Goal: Task Accomplishment & Management: Use online tool/utility

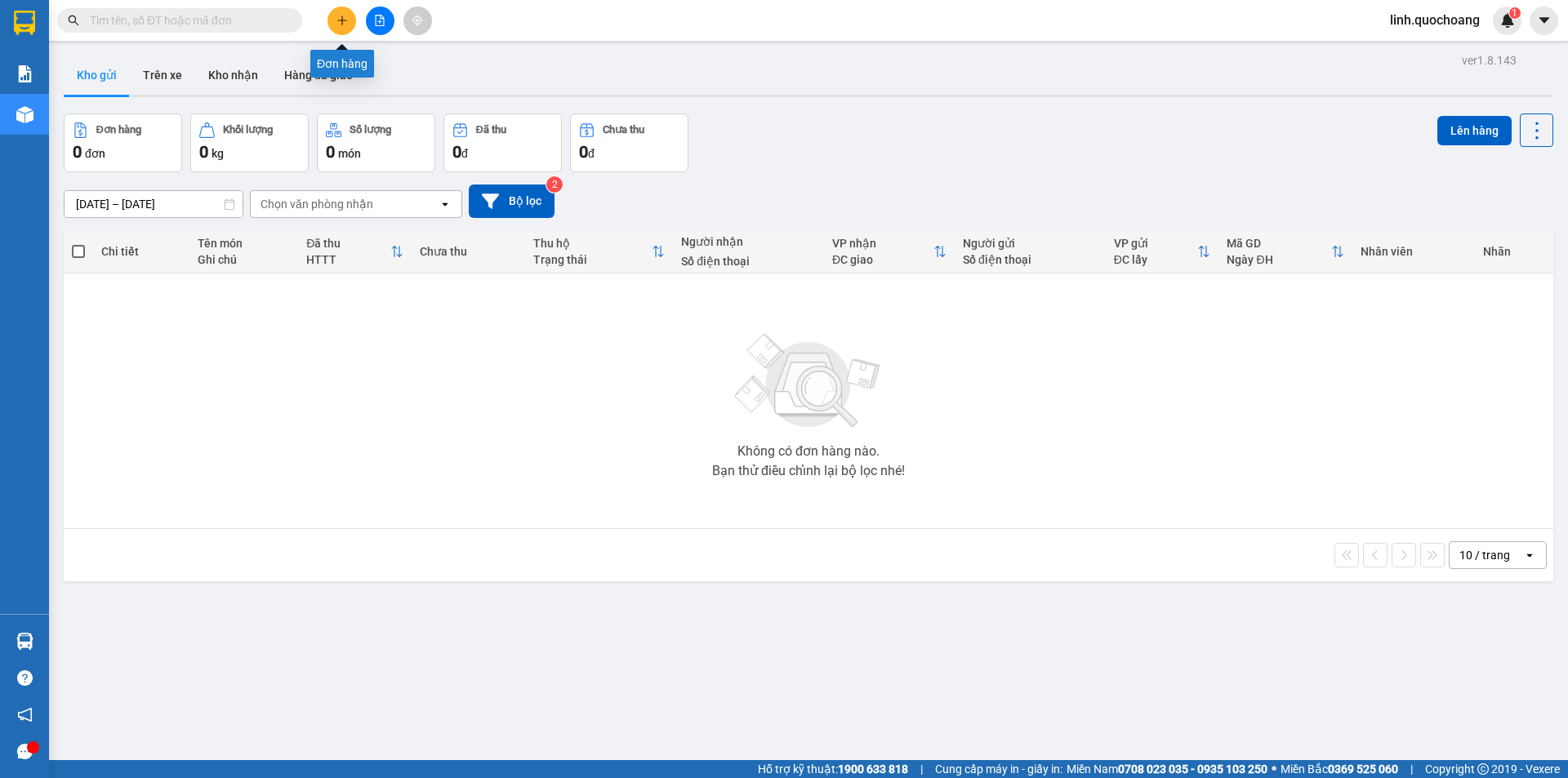
click at [345, 24] on icon "plus" at bounding box center [341, 20] width 11 height 11
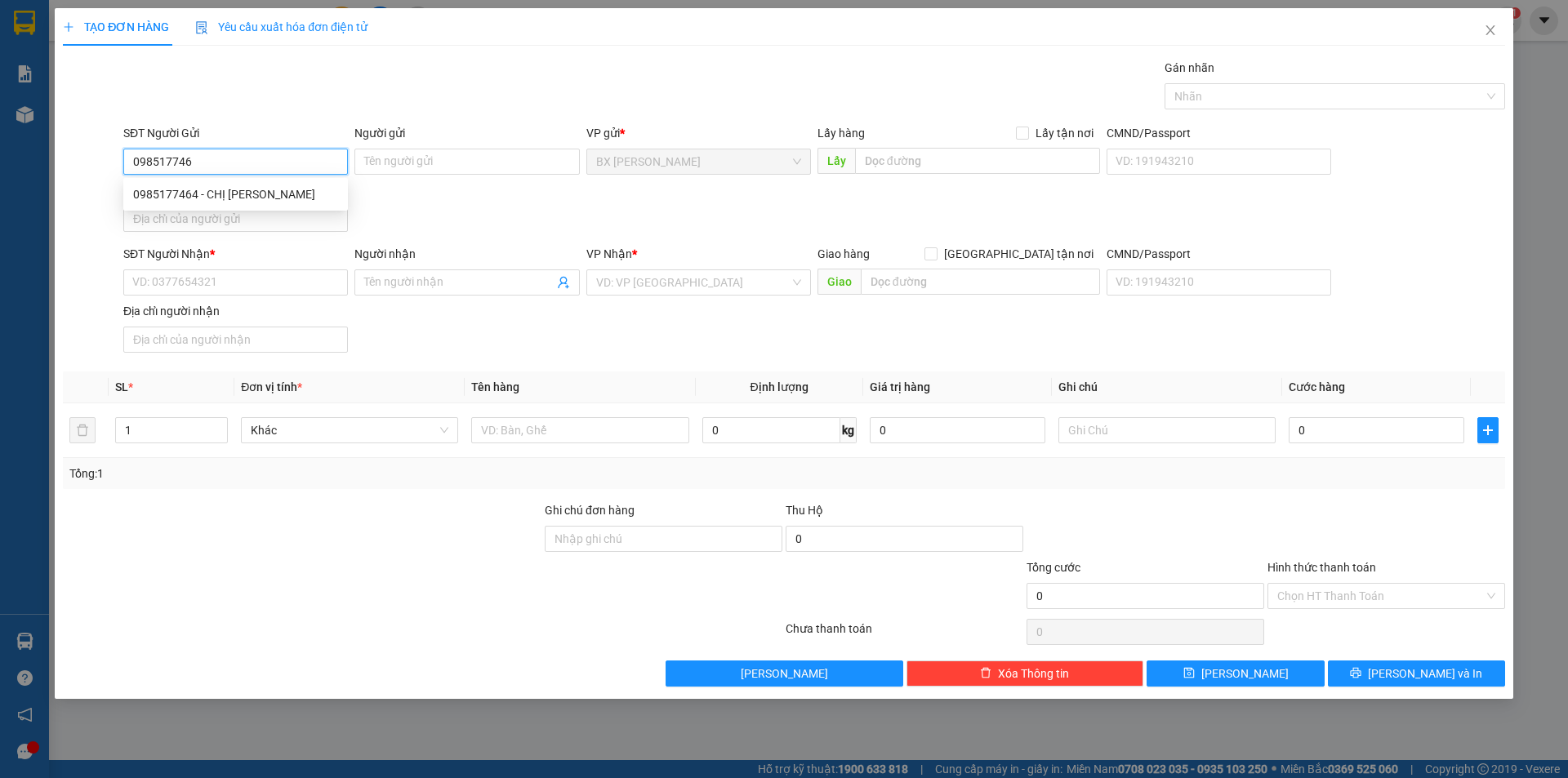
type input "0985177464"
click at [271, 191] on div "0985177464 - CHỊ [PERSON_NAME]" at bounding box center [235, 194] width 205 height 18
type input "CHỊ [PERSON_NAME]"
type input "0985177464"
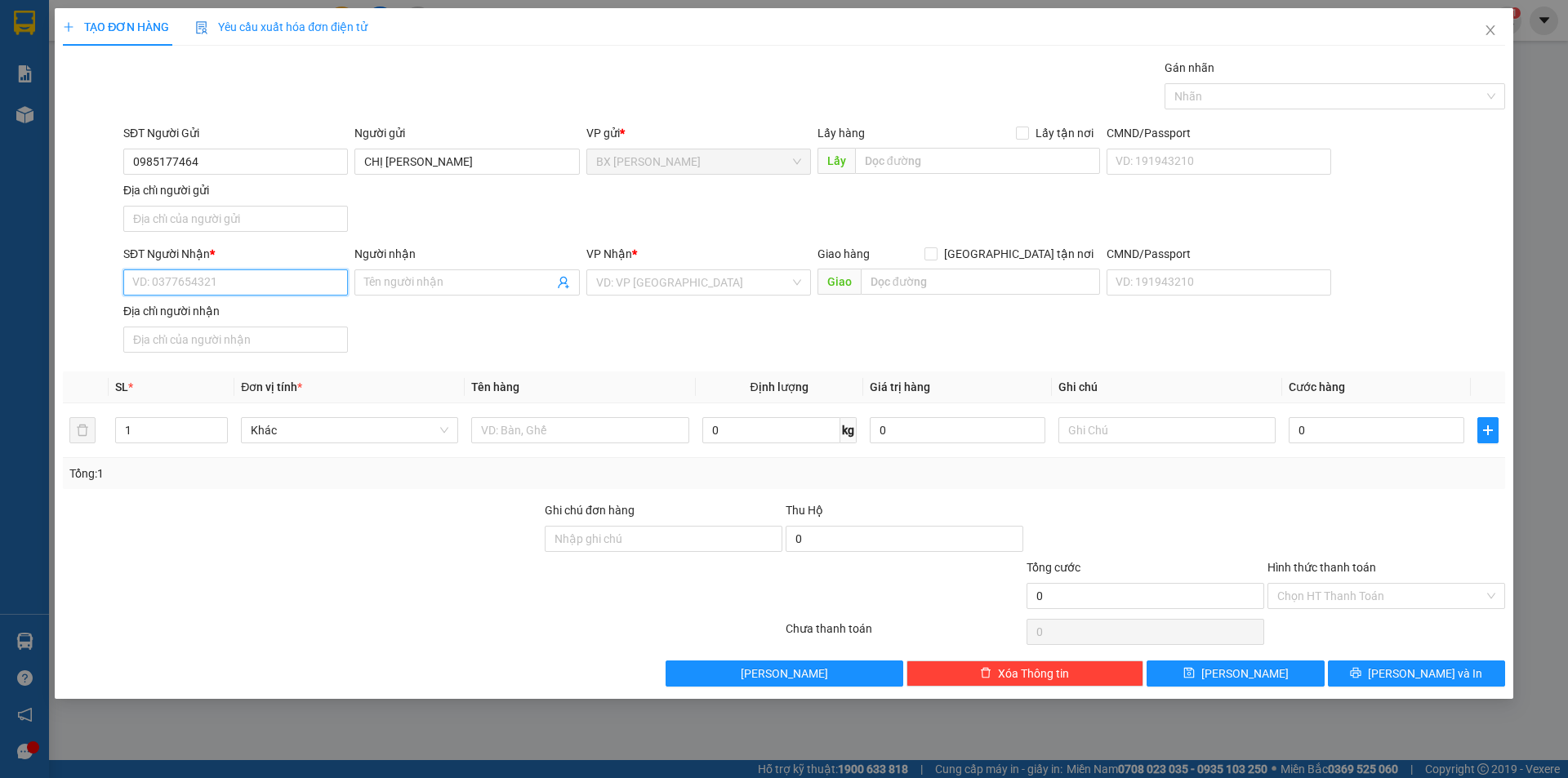
click at [319, 294] on input "SĐT Người Nhận *" at bounding box center [236, 282] width 225 height 26
type input "0913677966"
click at [283, 314] on div "0913677966 - SƠN" at bounding box center [235, 314] width 205 height 18
type input "SƠN"
type input "0913677966"
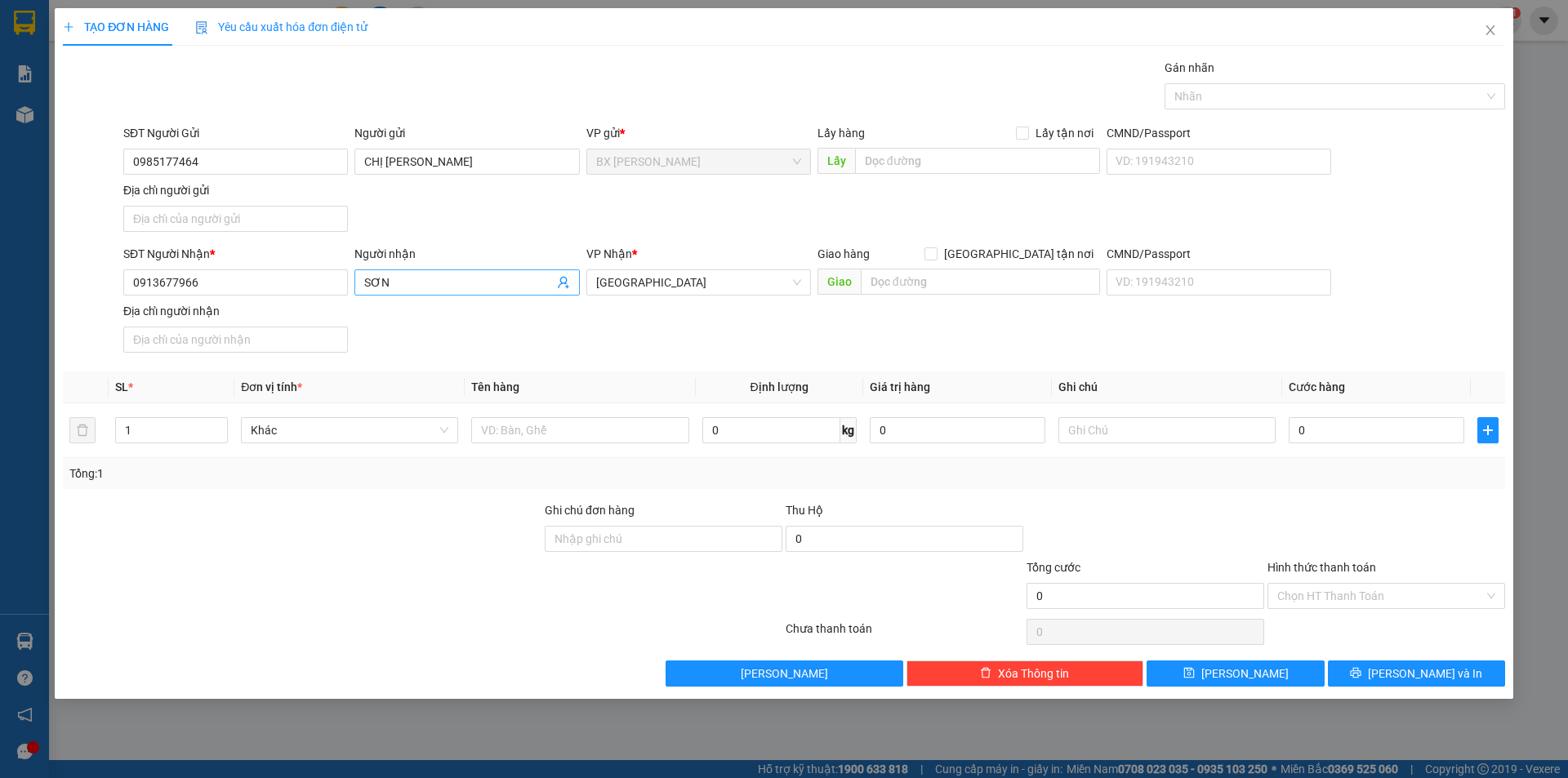
click at [364, 278] on input "SƠN" at bounding box center [459, 282] width 189 height 18
type input "[PERSON_NAME]"
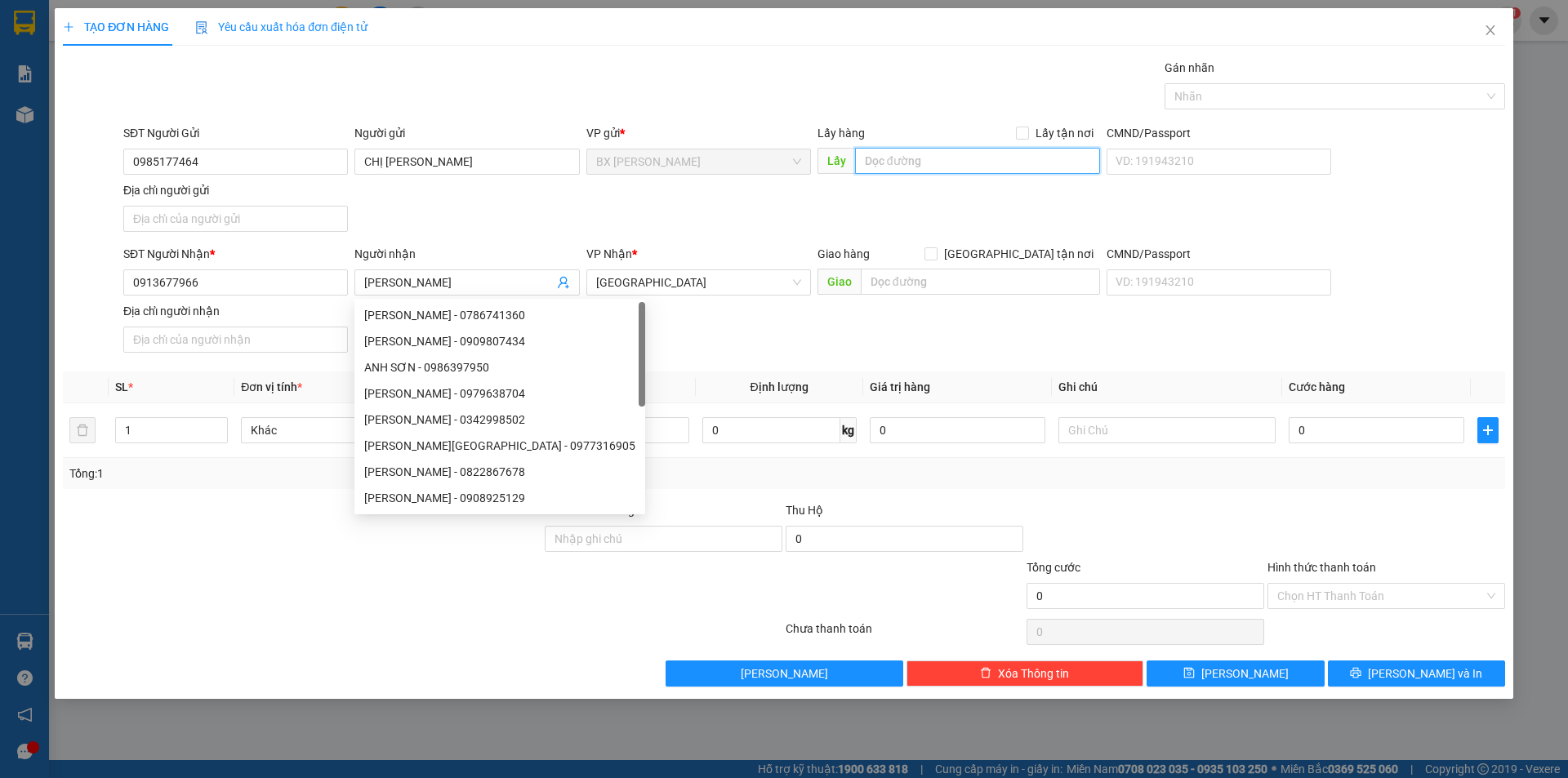
click at [963, 157] on input "text" at bounding box center [977, 160] width 245 height 26
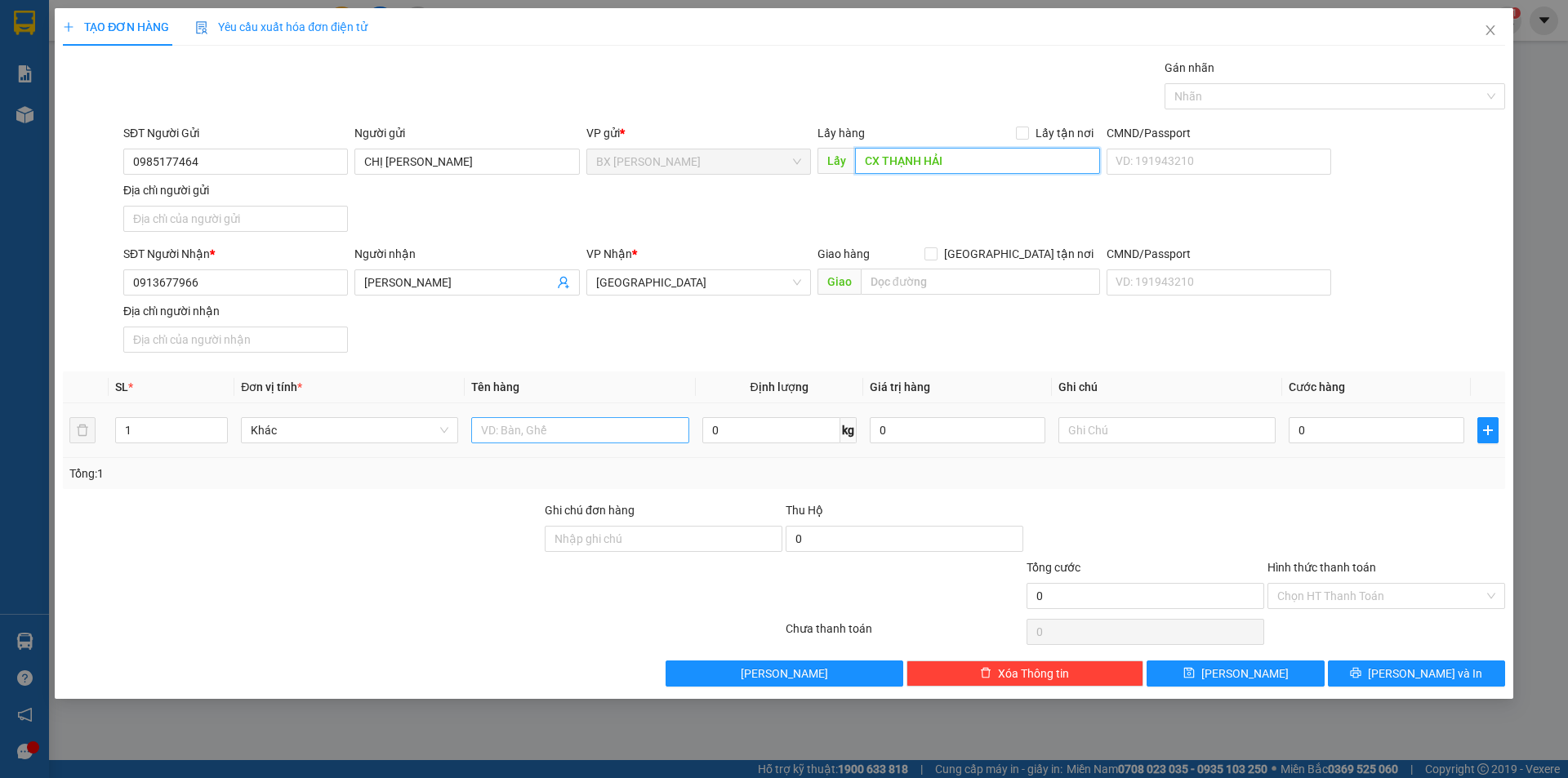
type input "CX THẠNH HẢI"
click at [592, 431] on input "text" at bounding box center [580, 430] width 217 height 26
type input "THÙNG"
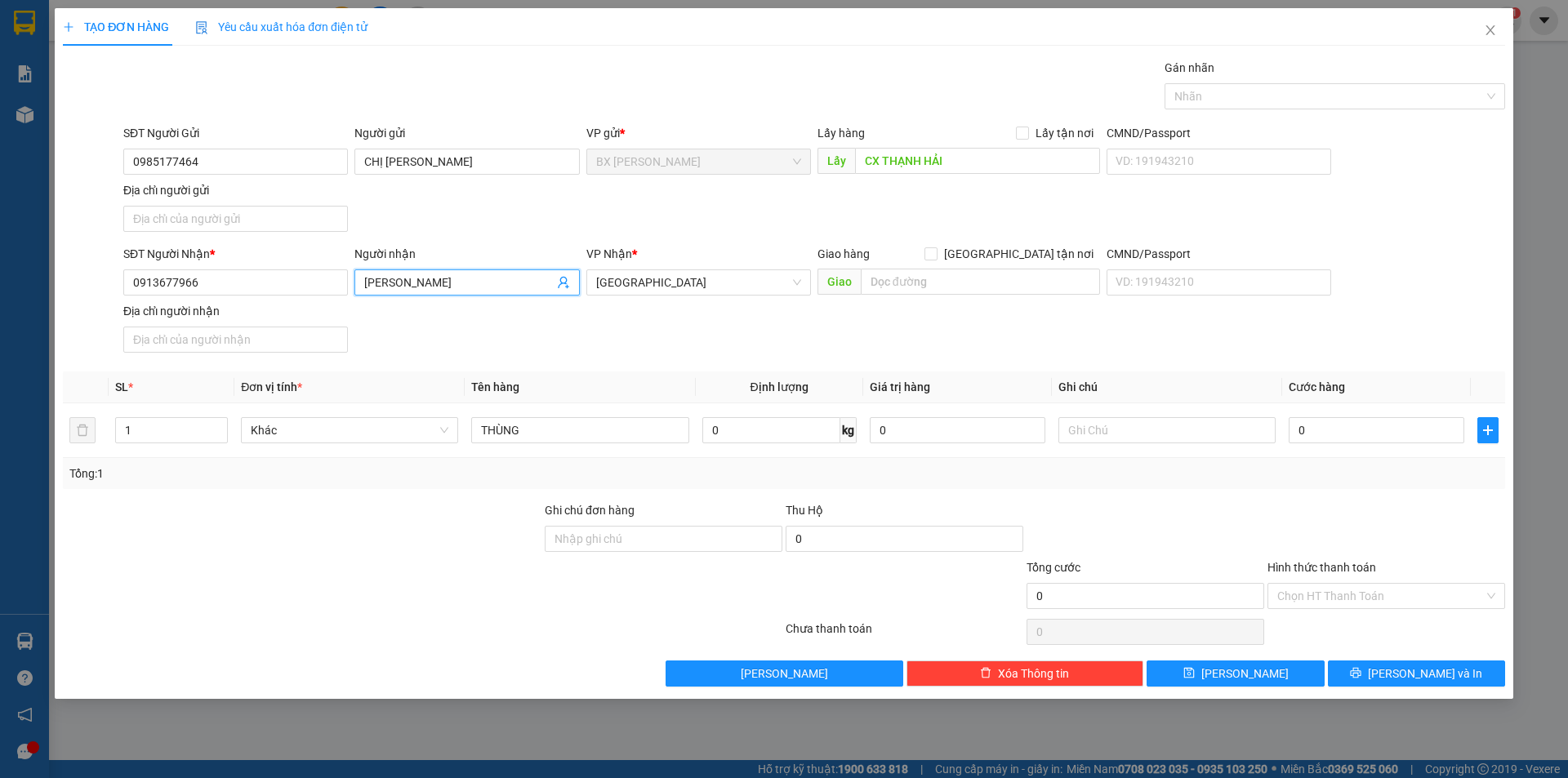
drag, startPoint x: 486, startPoint y: 277, endPoint x: 0, endPoint y: 271, distance: 486.0
click at [0, 271] on div "TẠO ĐƠN HÀNG Yêu cầu xuất hóa đơn điện tử Transit Pickup Surcharge Ids Transit …" at bounding box center [784, 389] width 1568 height 778
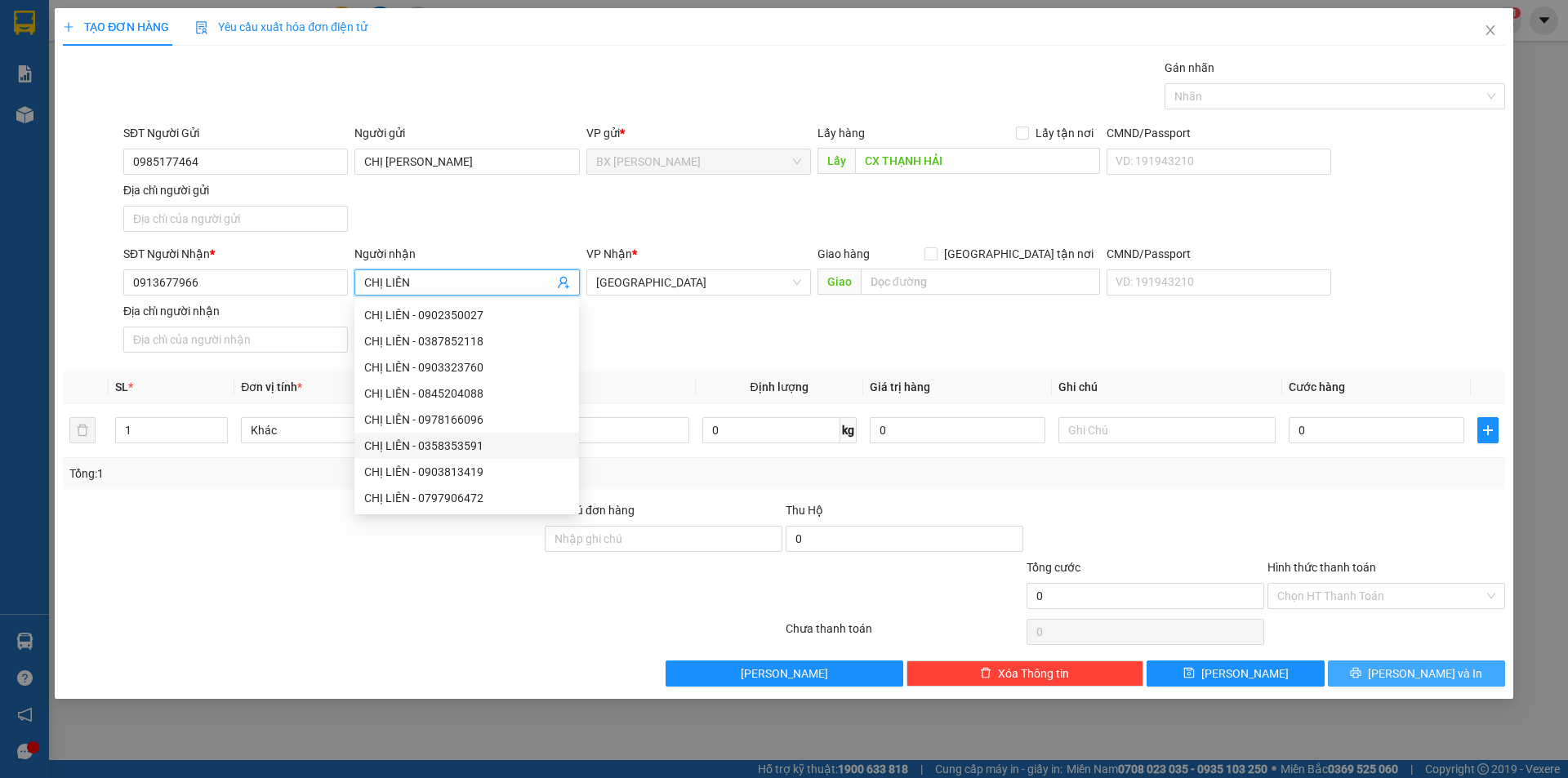
type input "CHỊ LIÊN"
click at [1361, 674] on icon "printer" at bounding box center [1355, 672] width 11 height 11
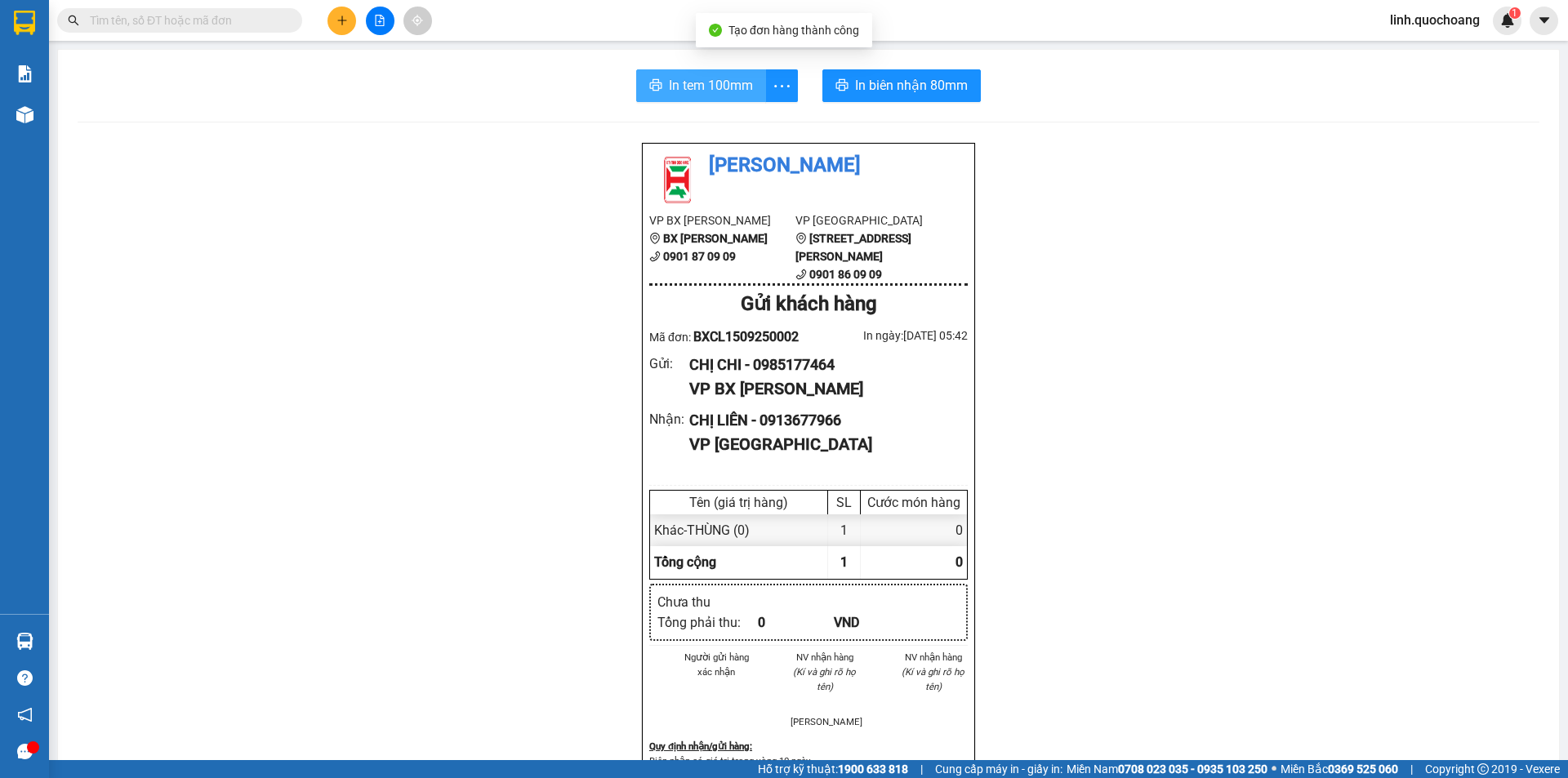
click at [669, 87] on span "In tem 100mm" at bounding box center [711, 86] width 84 height 21
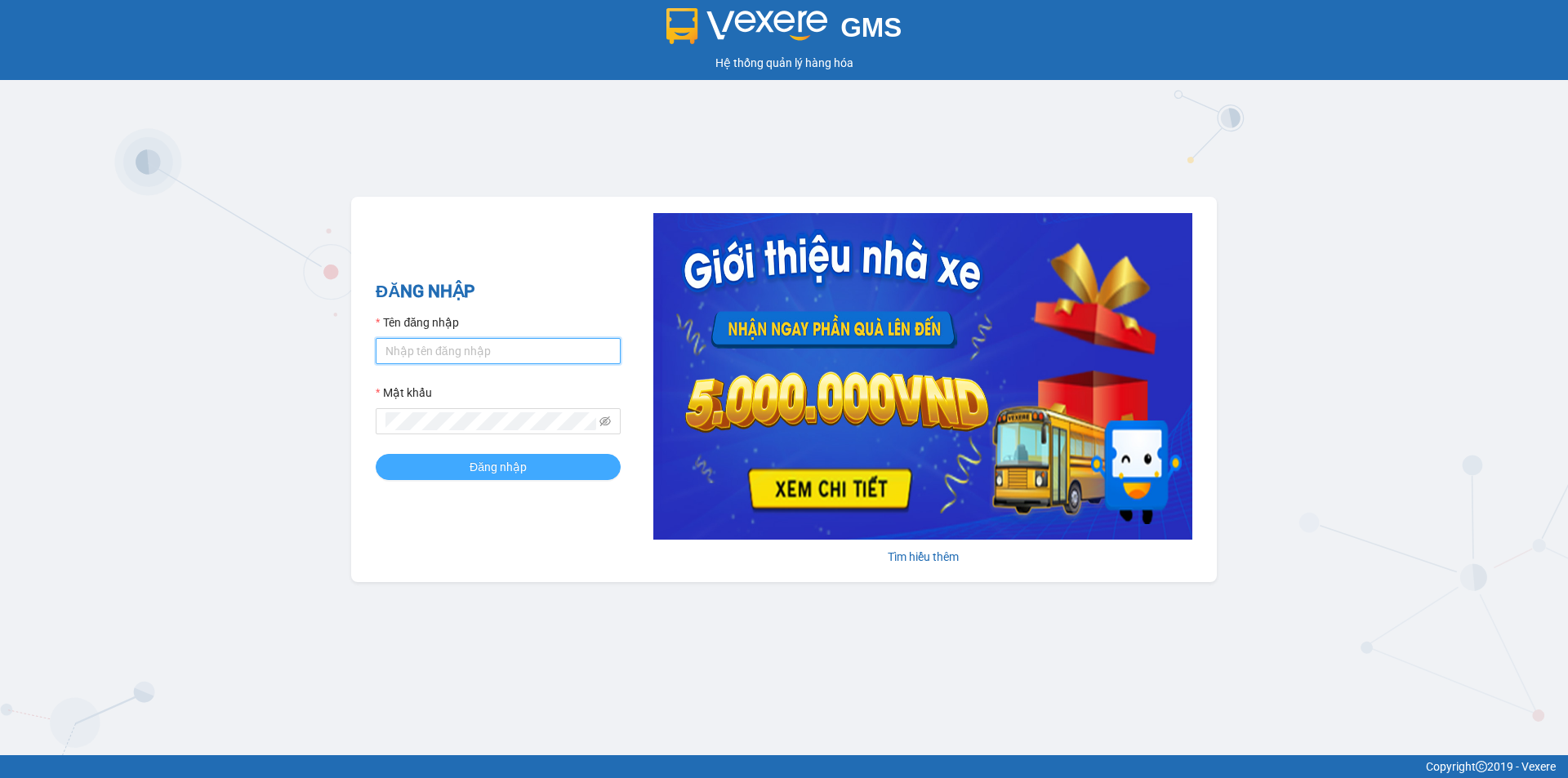
type input "linh.quochoang"
click at [505, 463] on span "Đăng nhập" at bounding box center [498, 466] width 57 height 18
